Goal: Task Accomplishment & Management: Manage account settings

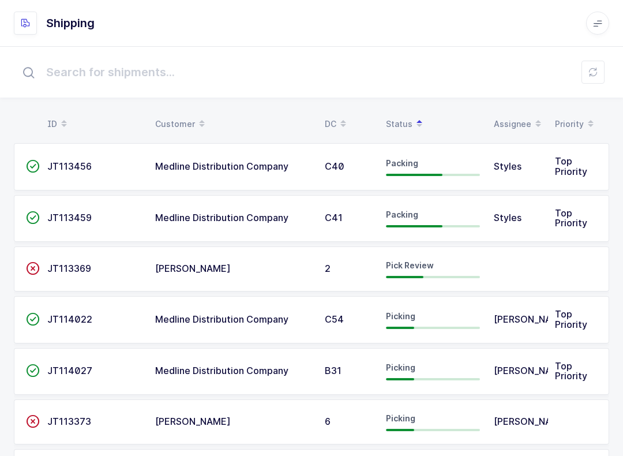
click at [595, 74] on icon at bounding box center [593, 72] width 9 height 9
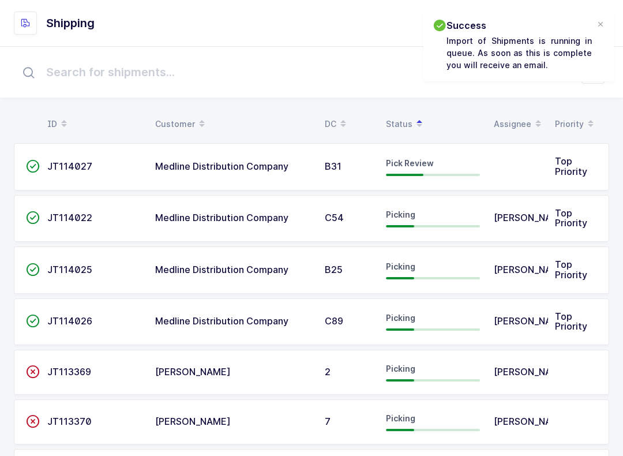
click at [379, 163] on td "Pick Review" at bounding box center [433, 166] width 108 height 47
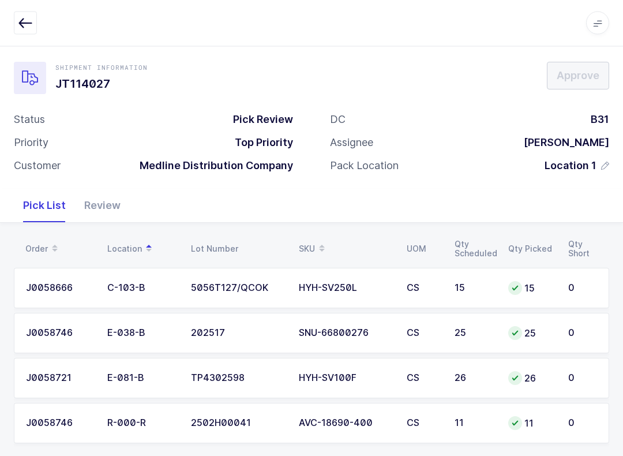
scroll to position [21, 0]
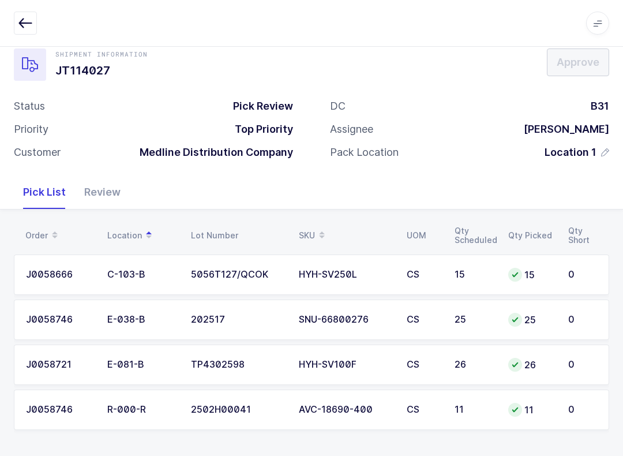
click at [96, 191] on div "Review" at bounding box center [102, 191] width 55 height 33
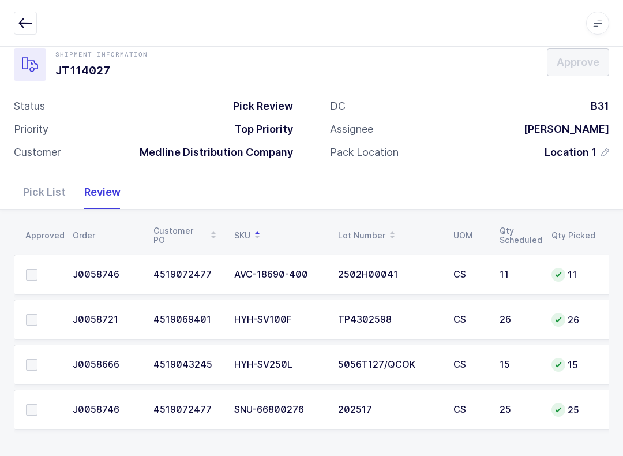
click at [35, 269] on span at bounding box center [32, 275] width 12 height 12
click at [38, 269] on input "checkbox" at bounding box center [38, 269] width 0 height 0
click at [23, 400] on td at bounding box center [40, 409] width 52 height 40
click at [41, 411] on label at bounding box center [42, 410] width 33 height 12
click at [38, 404] on input "checkbox" at bounding box center [38, 404] width 0 height 0
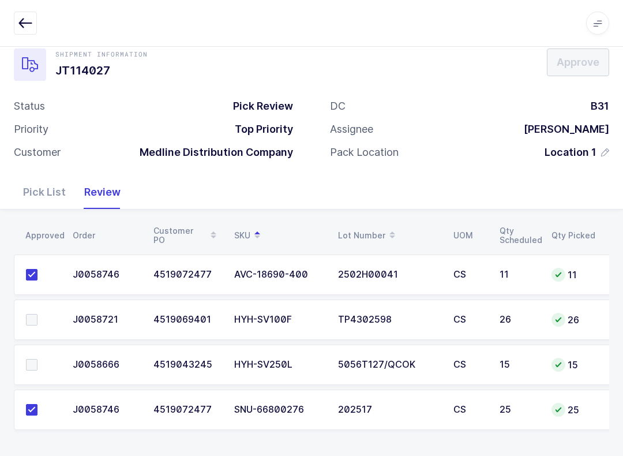
click at [34, 354] on td at bounding box center [40, 364] width 52 height 40
click at [36, 348] on td at bounding box center [40, 364] width 52 height 40
click at [38, 367] on label at bounding box center [42, 365] width 33 height 12
click at [38, 359] on input "checkbox" at bounding box center [38, 359] width 0 height 0
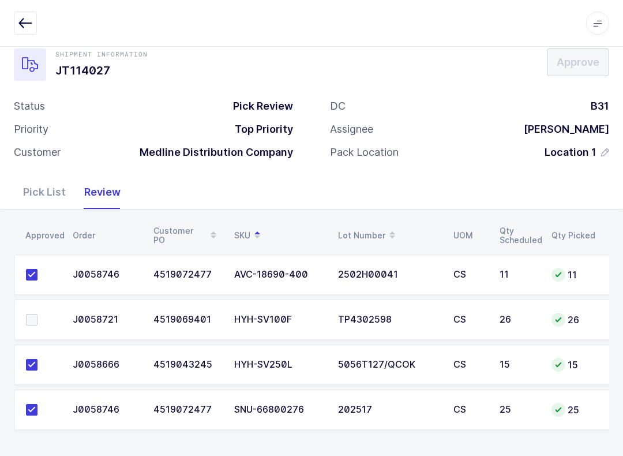
click at [38, 321] on label at bounding box center [42, 320] width 33 height 12
click at [38, 314] on input "checkbox" at bounding box center [38, 314] width 0 height 0
click at [569, 68] on span "Approve" at bounding box center [578, 62] width 43 height 14
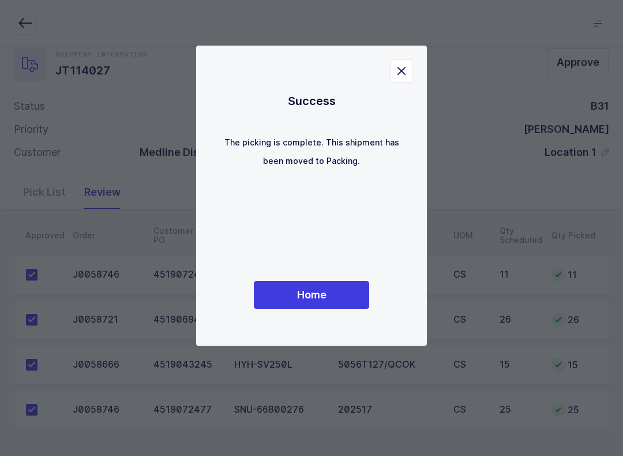
click at [328, 290] on button "Home" at bounding box center [311, 295] width 115 height 28
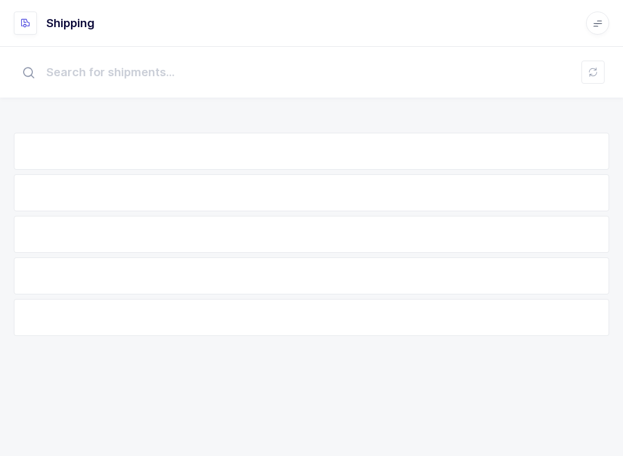
scroll to position [12, 0]
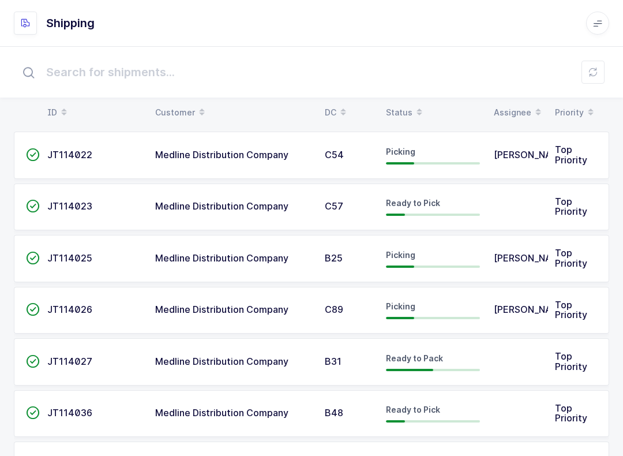
click at [407, 100] on table "ID Customer DC Status Assignee Priority" at bounding box center [311, 112] width 595 height 29
click at [401, 106] on div "Status" at bounding box center [433, 113] width 94 height 20
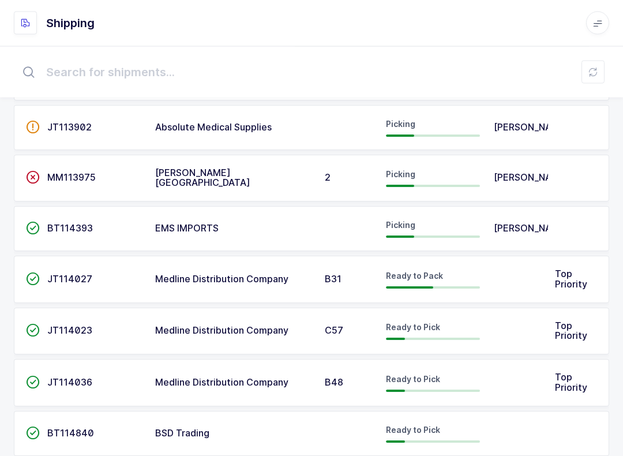
scroll to position [466, 0]
